Goal: Information Seeking & Learning: Learn about a topic

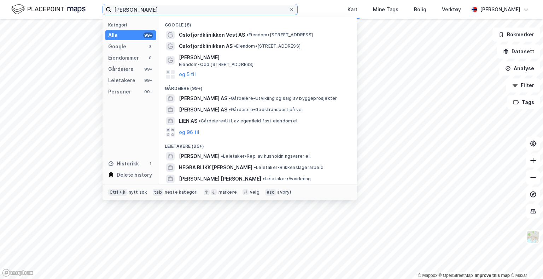
click at [210, 9] on input "[PERSON_NAME]" at bounding box center [199, 9] width 177 height 11
drag, startPoint x: 167, startPoint y: 10, endPoint x: 79, endPoint y: 6, distance: 88.4
click at [79, 8] on div "[PERSON_NAME] Kategori Alle 99+ Google 8 Eiendommer 0 Gårdeiere 99+ Leietakere …" at bounding box center [271, 9] width 543 height 19
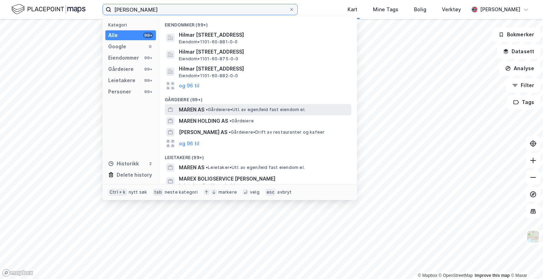
scroll to position [106, 0]
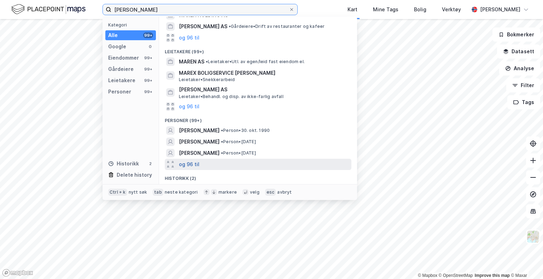
type input "[PERSON_NAME]"
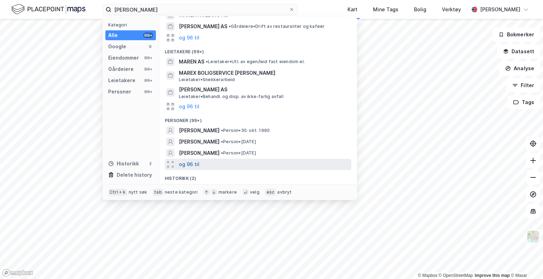
click at [179, 164] on button "og 96 til" at bounding box center [189, 164] width 20 height 8
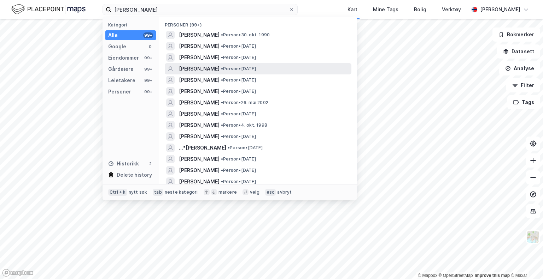
scroll to position [212, 0]
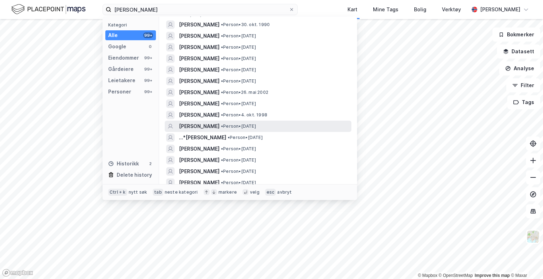
click at [203, 124] on span "[PERSON_NAME]" at bounding box center [199, 126] width 41 height 8
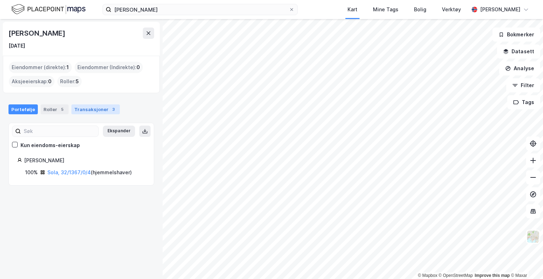
click at [92, 112] on div "Transaksjoner 3" at bounding box center [95, 110] width 48 height 10
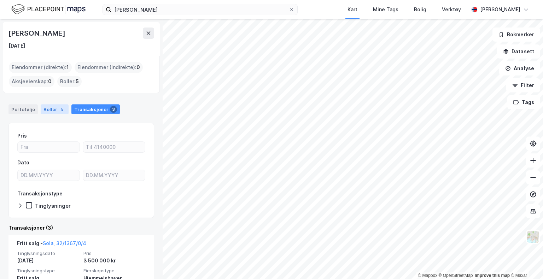
click at [59, 108] on div "5" at bounding box center [62, 109] width 7 height 7
